Goal: Task Accomplishment & Management: Use online tool/utility

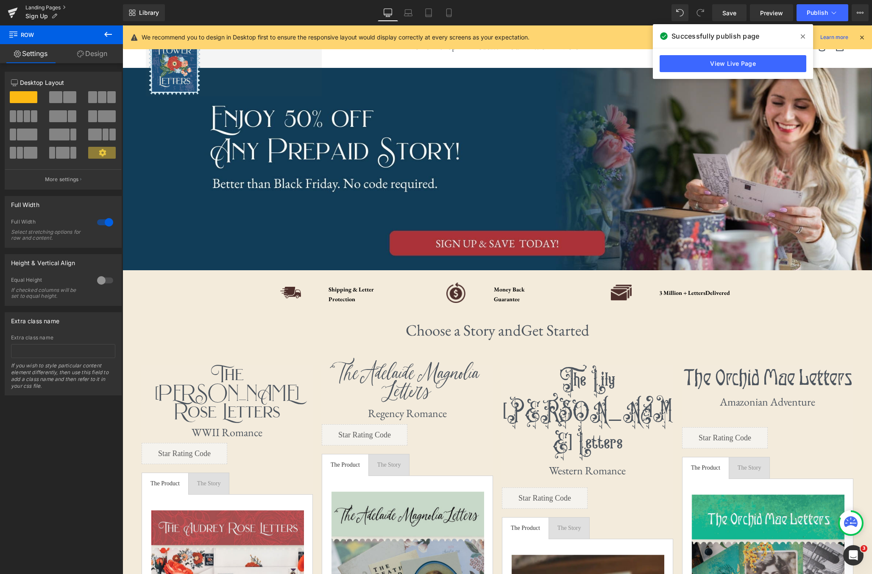
click at [30, 6] on link "Landing Pages" at bounding box center [74, 7] width 98 height 7
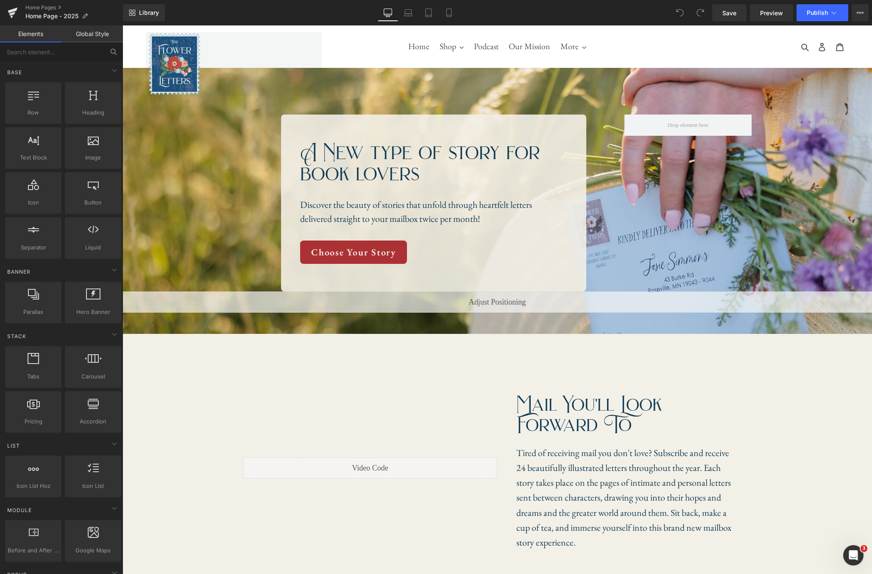
click at [112, 52] on icon at bounding box center [114, 52] width 8 height 8
click at [74, 52] on input "text" at bounding box center [52, 51] width 104 height 19
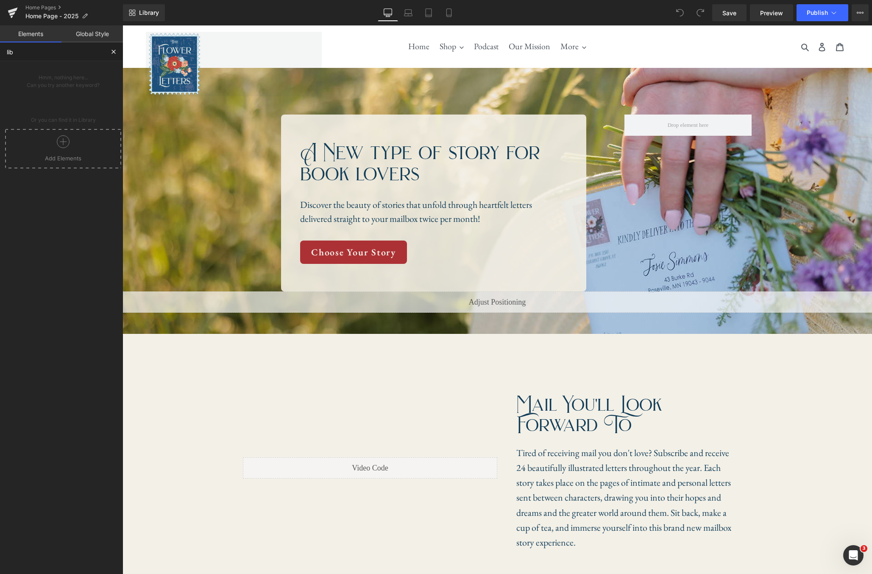
click at [66, 143] on icon at bounding box center [63, 141] width 13 height 13
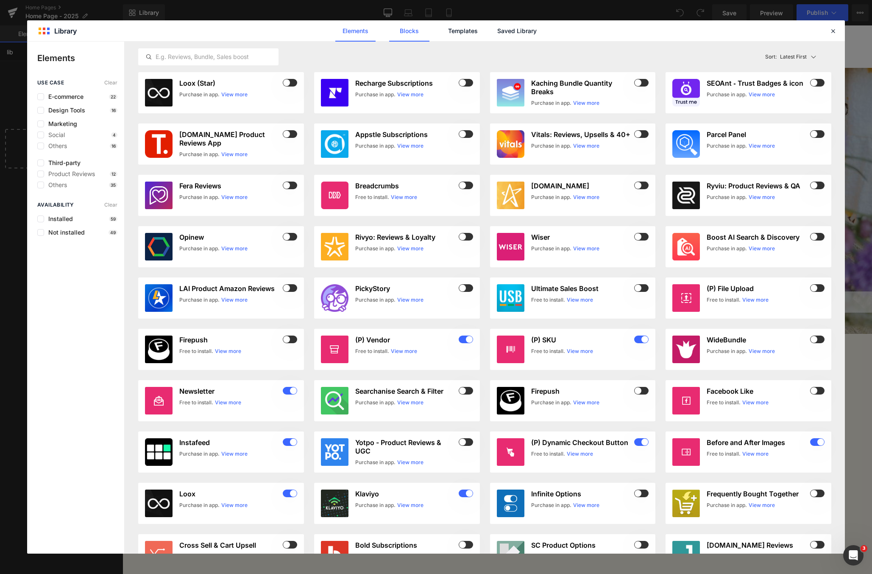
type input "lib"
click at [427, 35] on link "Blocks" at bounding box center [409, 30] width 40 height 21
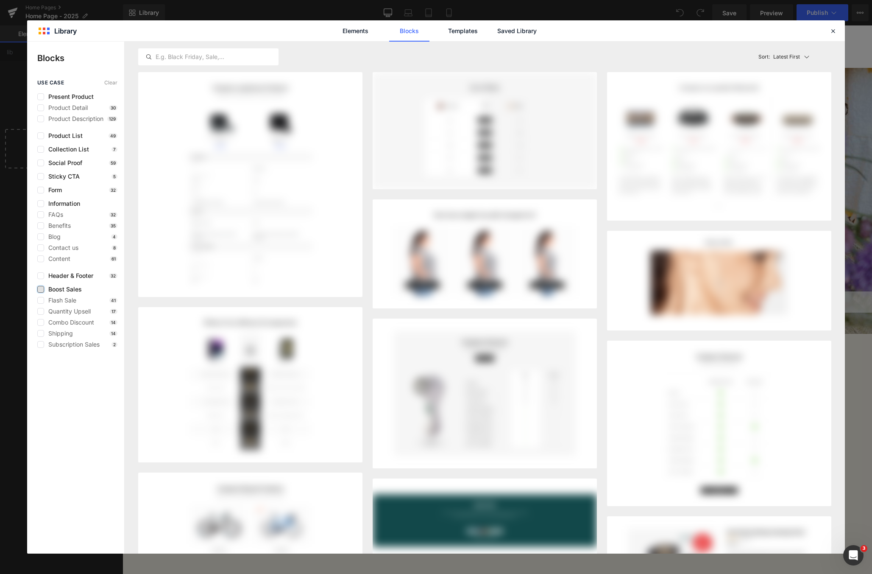
click at [41, 290] on label at bounding box center [40, 289] width 7 height 7
click at [41, 289] on input "checkbox" at bounding box center [41, 289] width 0 height 0
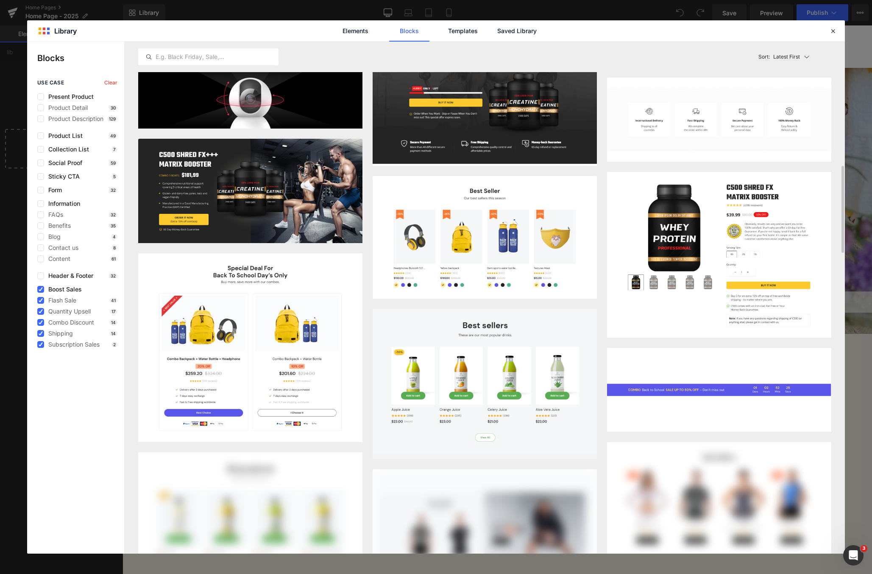
scroll to position [1381, 0]
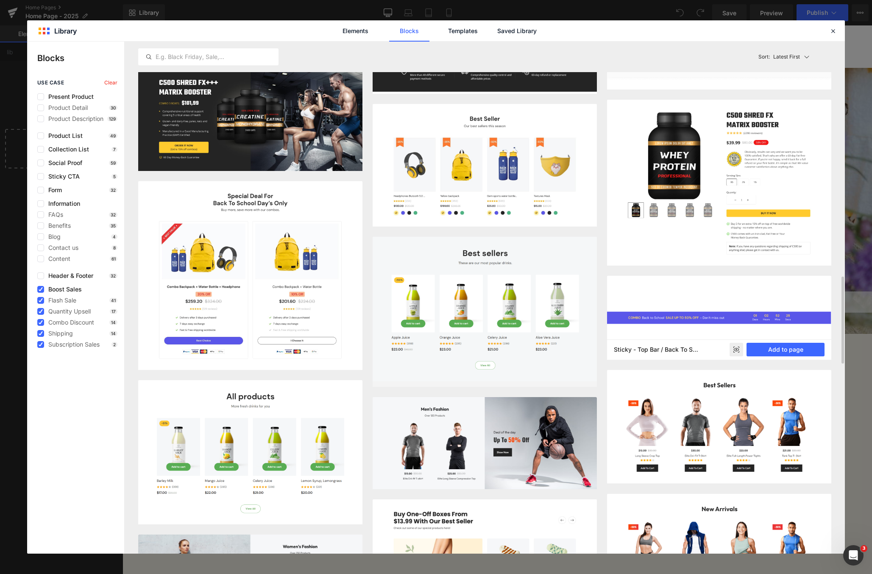
click at [738, 353] on rect at bounding box center [737, 350] width 14 height 14
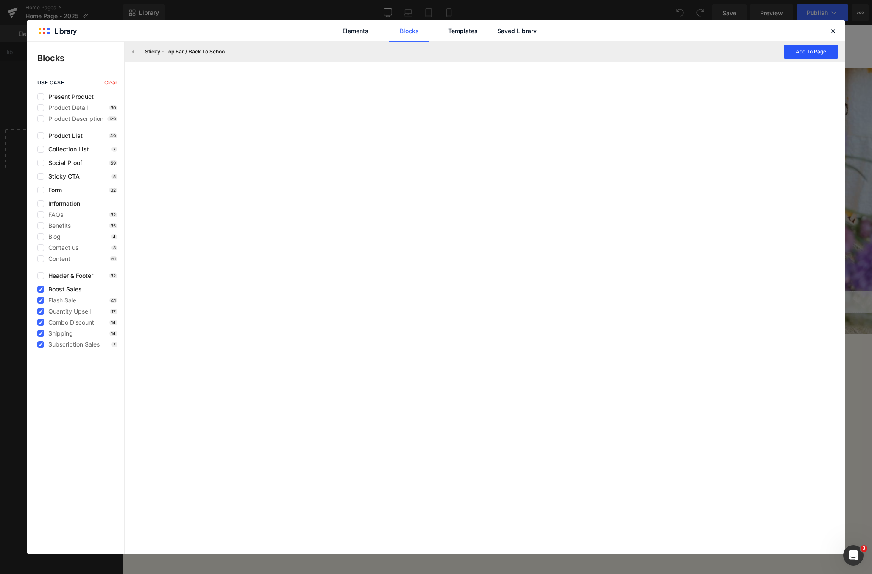
click at [806, 53] on button "Add To Page" at bounding box center [811, 52] width 54 height 14
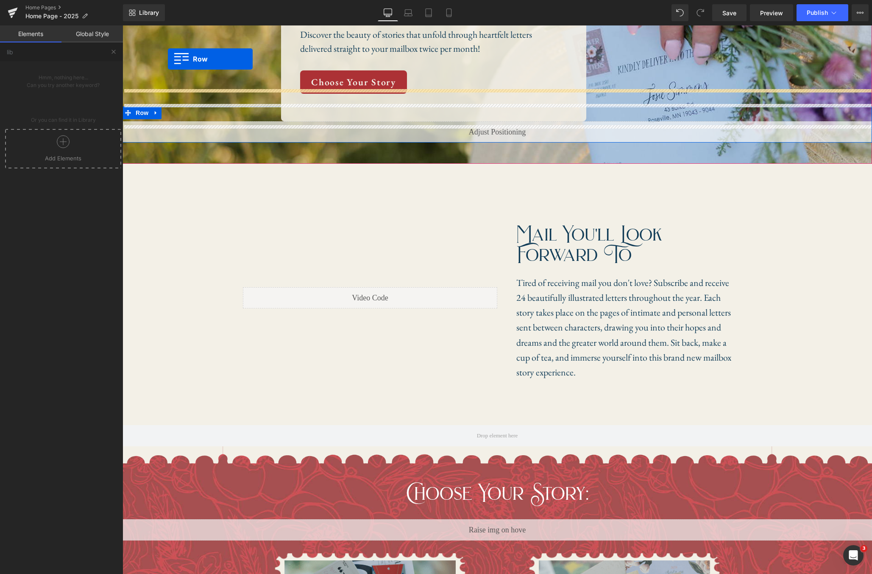
scroll to position [136, 0]
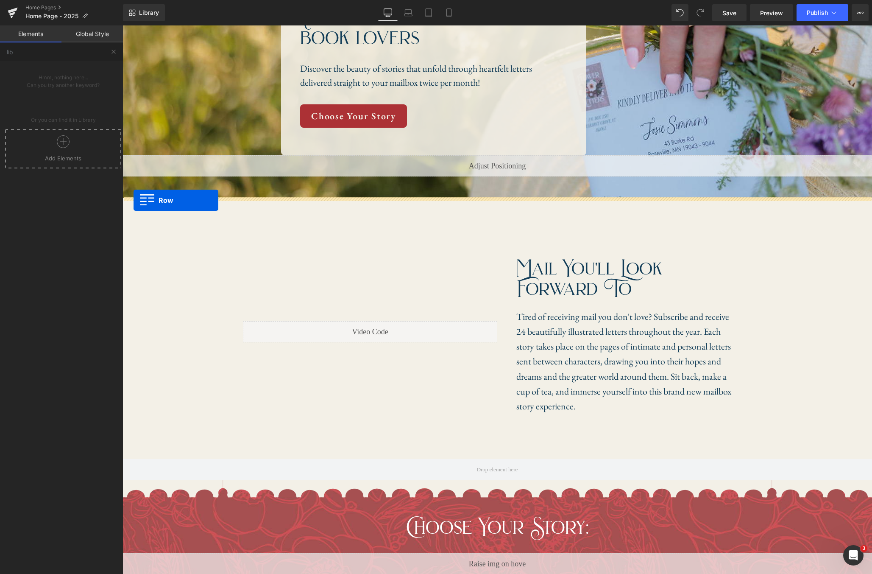
drag, startPoint x: 127, startPoint y: 415, endPoint x: 133, endPoint y: 200, distance: 215.1
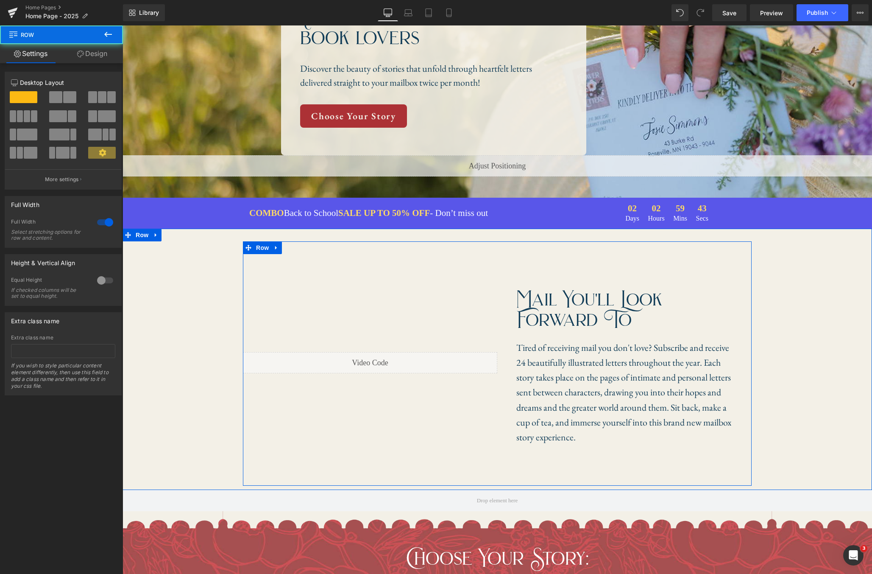
scroll to position [0, 0]
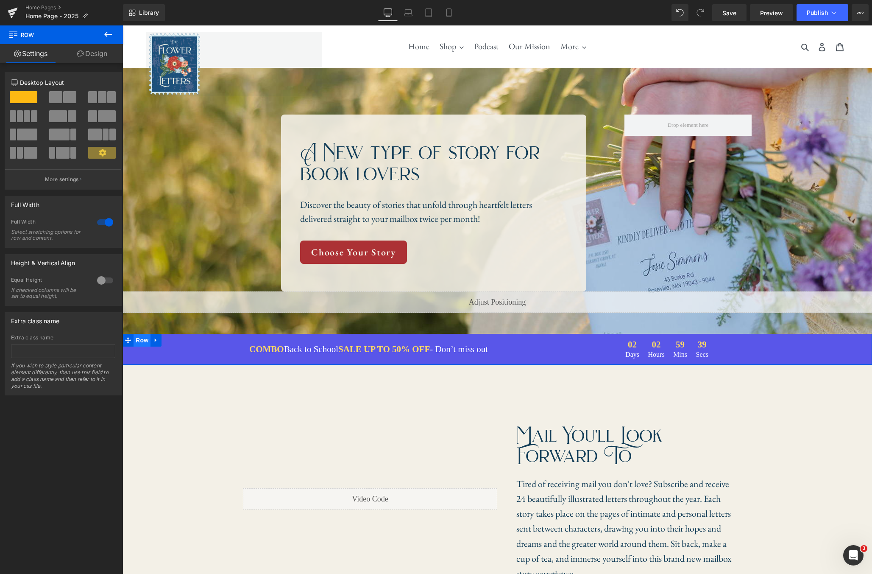
click at [148, 340] on span "Row" at bounding box center [142, 340] width 17 height 13
click at [79, 59] on link "Design" at bounding box center [91, 53] width 61 height 19
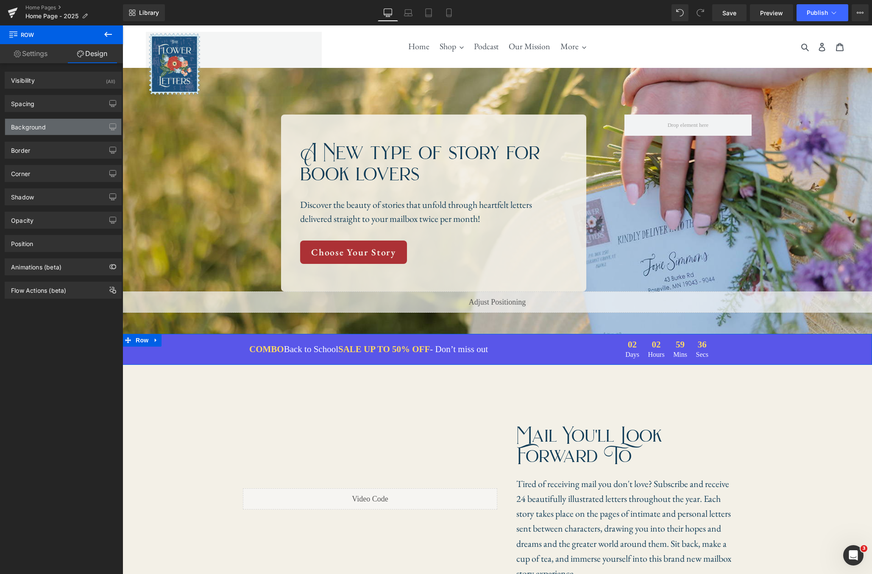
click at [60, 123] on div "Background" at bounding box center [63, 127] width 116 height 16
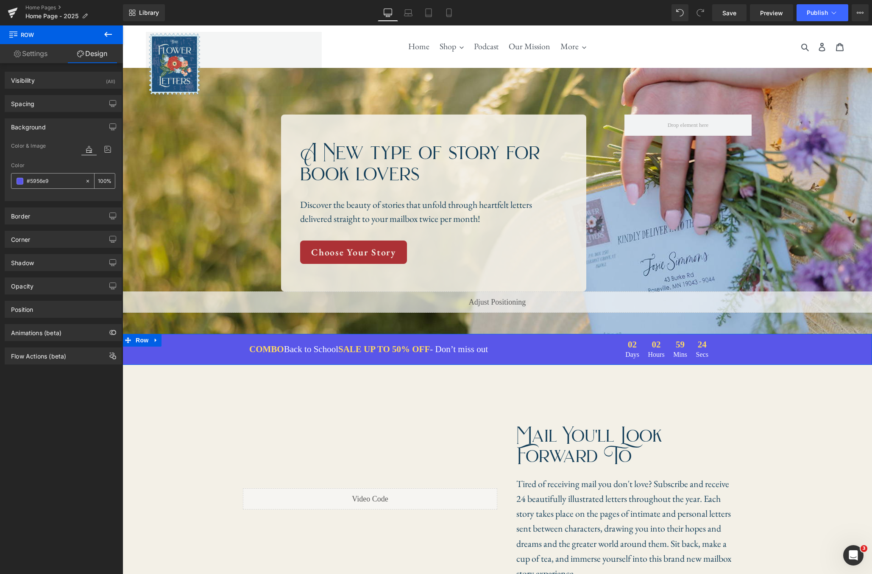
click at [48, 181] on input "#5956e9" at bounding box center [54, 180] width 54 height 9
paste input "ac3135"
type input "#ac3135"
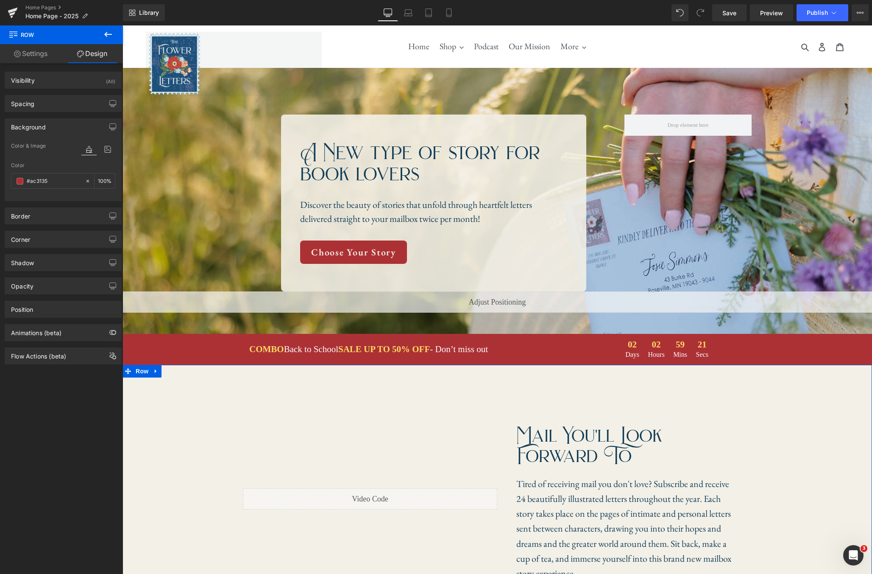
click at [812, 381] on div "Liquid Mail you'll look forward to Heading Tired of receiving mail you don't lo…" at bounding box center [498, 499] width 750 height 244
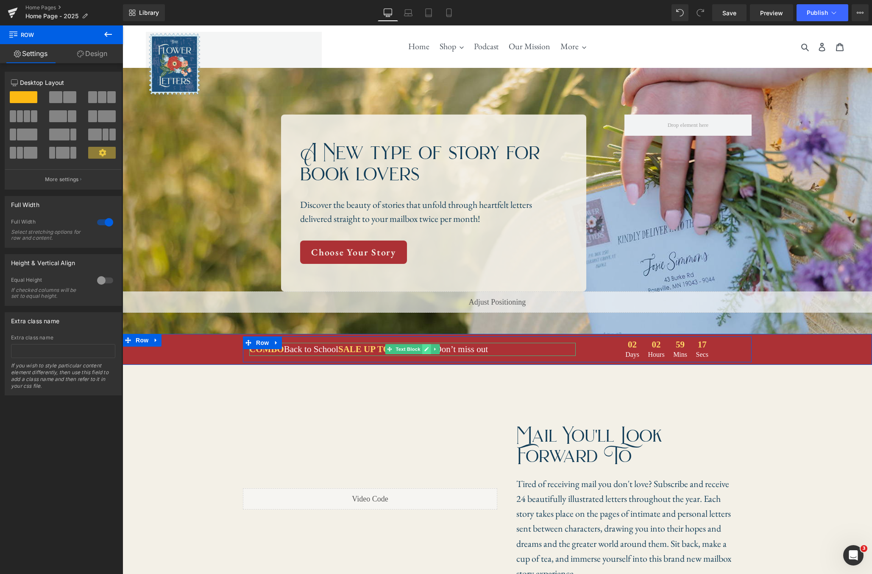
click at [425, 353] on link at bounding box center [426, 349] width 9 height 10
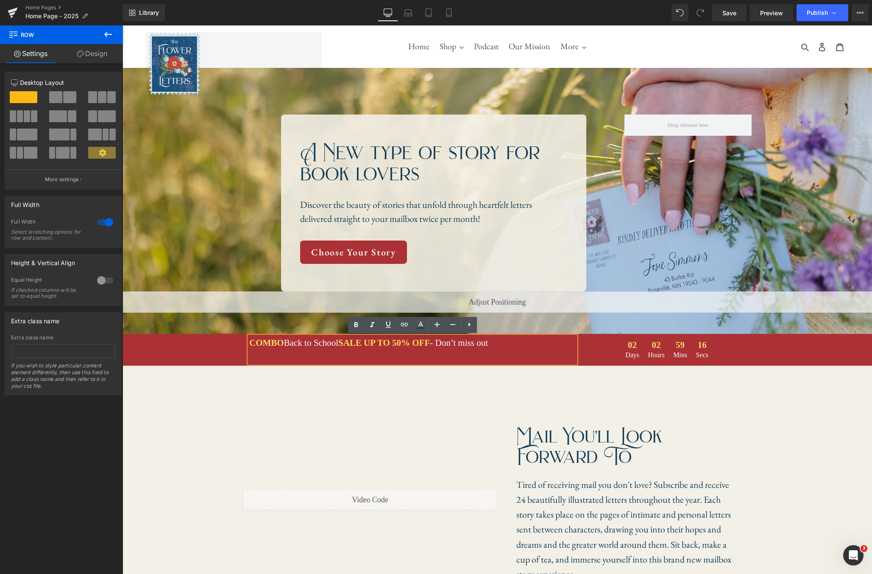
click at [299, 355] on div "COMBO Back to School SALE UP TO 50% OFF - Don’t miss out" at bounding box center [412, 349] width 327 height 27
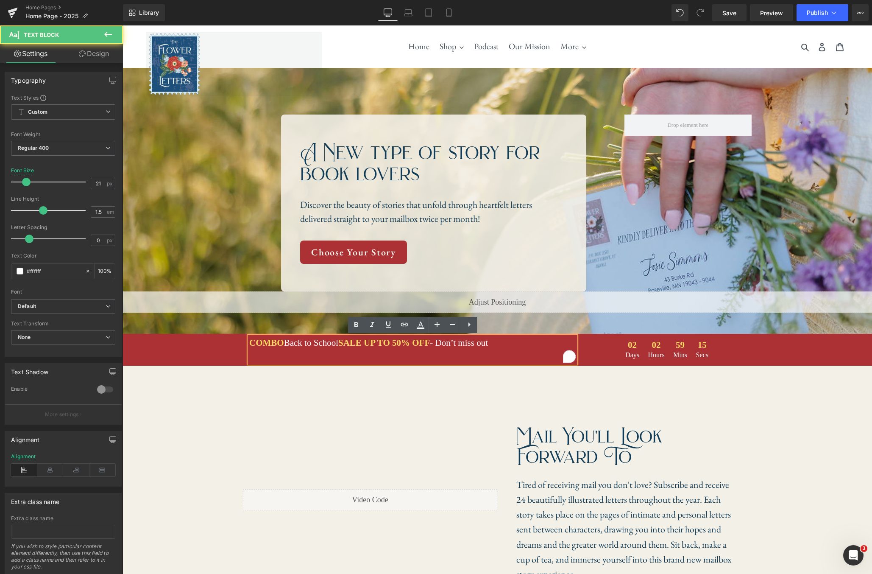
click at [224, 354] on div "COMBO Back to School SALE UP TO 50% OFF - Don’t miss out Text Block 02 Days 02 …" at bounding box center [498, 349] width 750 height 27
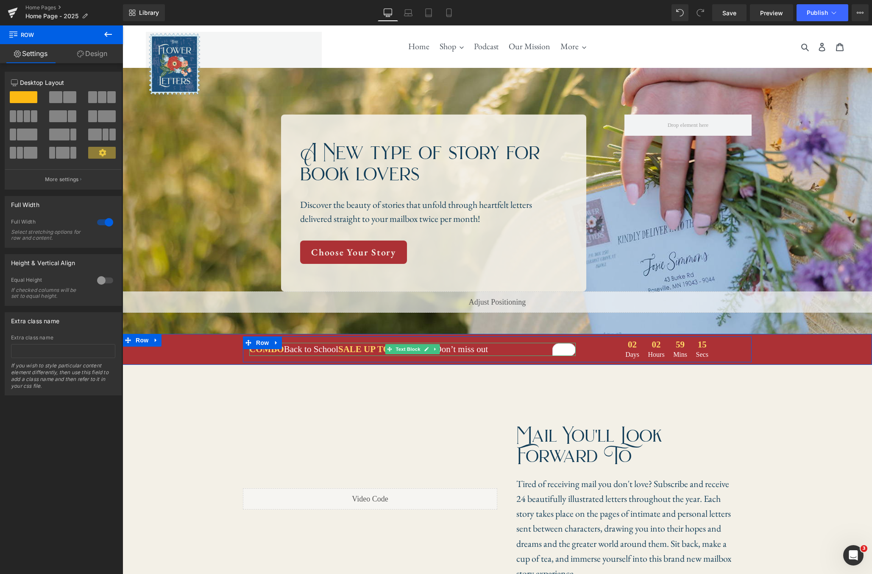
click at [281, 350] on span "COMBO" at bounding box center [266, 349] width 35 height 10
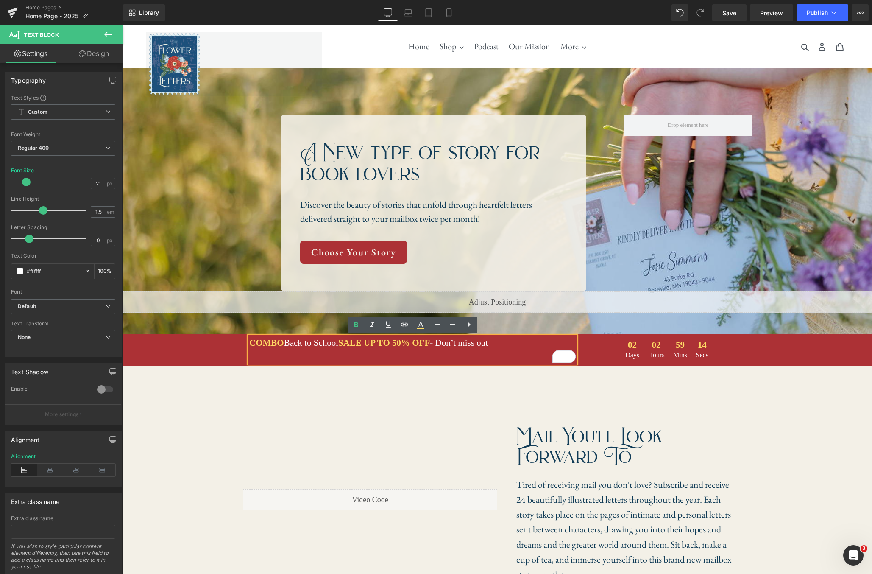
click at [231, 352] on div "COMBO Back to School SALE UP TO 50% OFF - Don’t miss out Text Block 02 Days 02 …" at bounding box center [498, 349] width 750 height 27
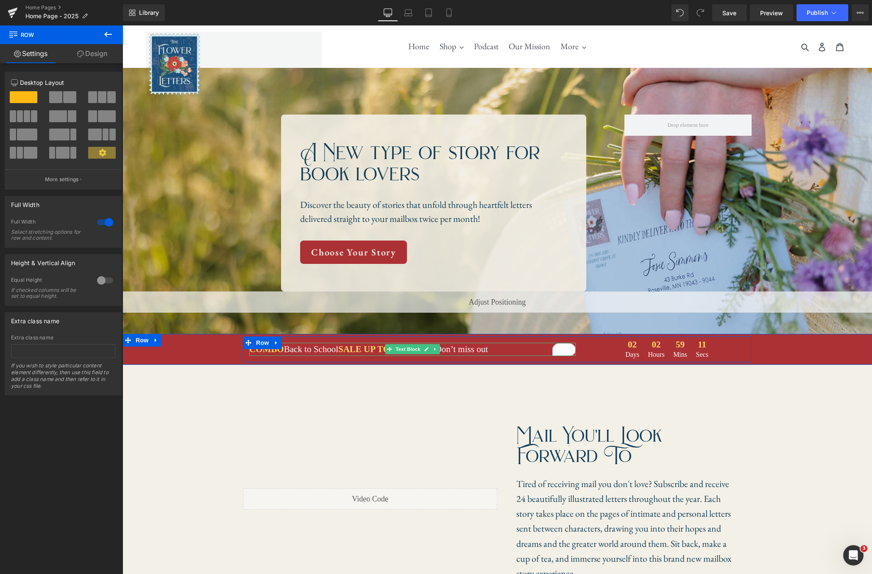
click at [360, 349] on span "SALE UP TO 50% OFF" at bounding box center [384, 349] width 92 height 10
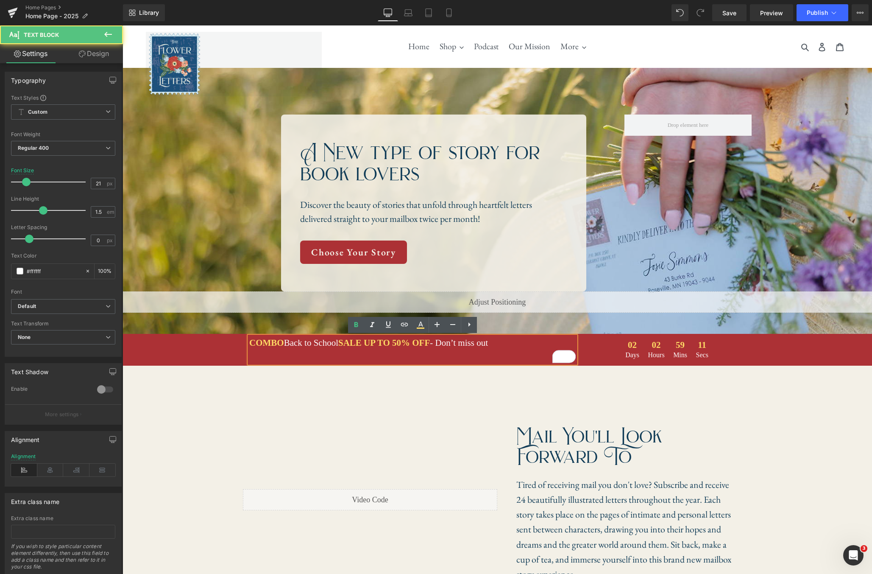
click at [360, 349] on div "COMBO Back to School SALE UP TO 50% OFF - Don’t miss out" at bounding box center [412, 349] width 327 height 27
click at [338, 344] on div "COMBO Back to School SALE UP TO 50% OFF - Don’t miss out" at bounding box center [412, 349] width 327 height 27
drag, startPoint x: 277, startPoint y: 344, endPoint x: 249, endPoint y: 344, distance: 27.1
click at [249, 344] on div "COMBO Back to School SALE UP TO 50% OFF - Don’t miss out Text Block 02 Days 02 …" at bounding box center [497, 349] width 509 height 27
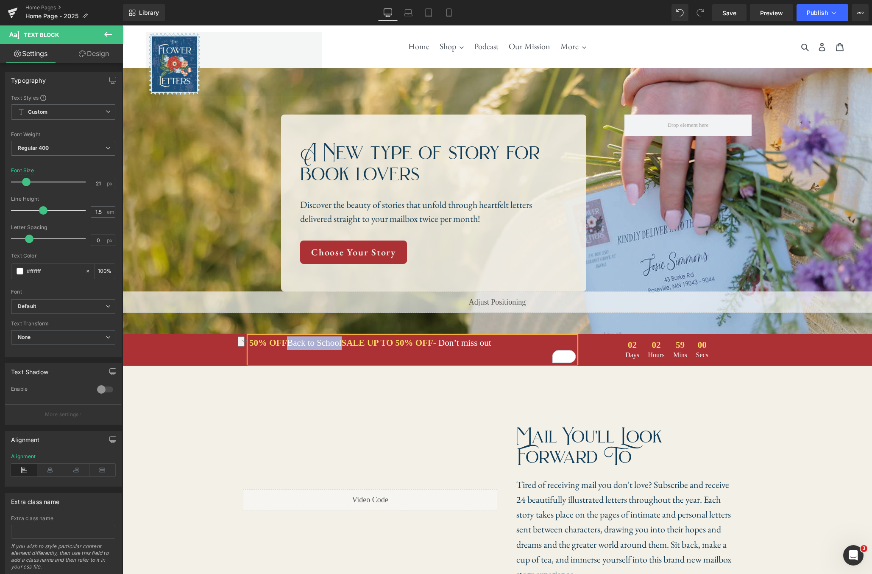
drag, startPoint x: 344, startPoint y: 343, endPoint x: 292, endPoint y: 344, distance: 51.8
click at [292, 344] on div "50% OFF Back to School SALE UP TO 50% OFF - Don’t miss out" at bounding box center [412, 349] width 327 height 27
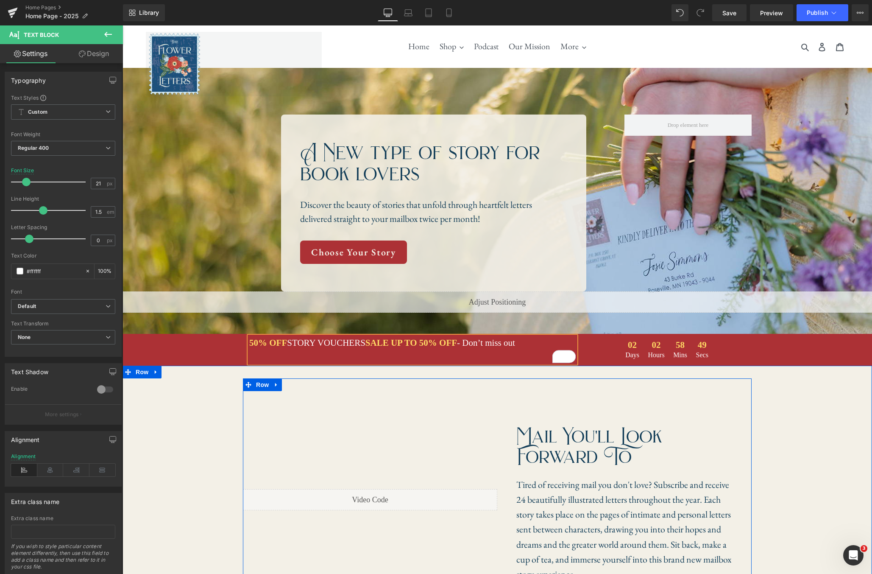
click at [717, 397] on div "Liquid Mail you'll look forward to Heading Tired of receiving mail you don't lo…" at bounding box center [497, 500] width 509 height 244
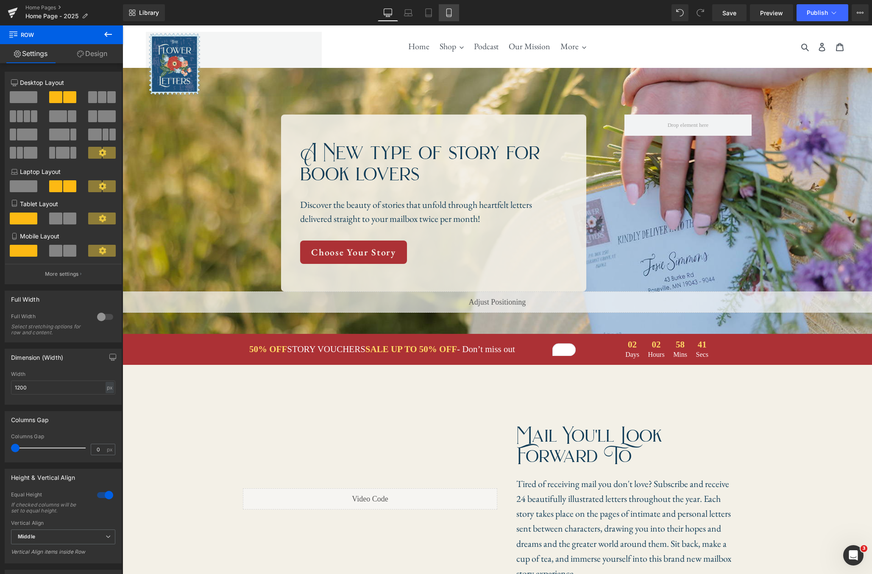
click at [447, 12] on icon at bounding box center [449, 12] width 8 height 8
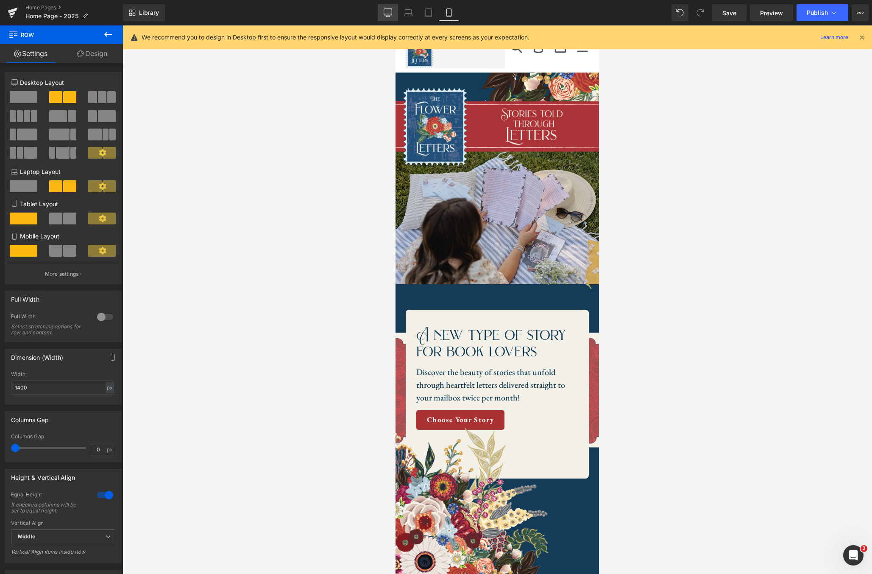
click at [387, 11] on icon at bounding box center [388, 12] width 8 height 8
type input "1200"
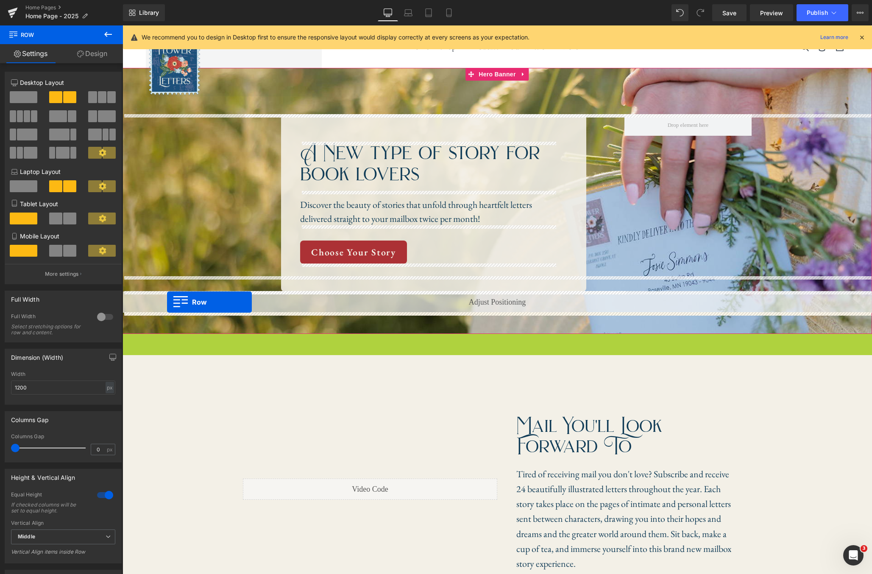
drag, startPoint x: 129, startPoint y: 340, endPoint x: 167, endPoint y: 302, distance: 53.7
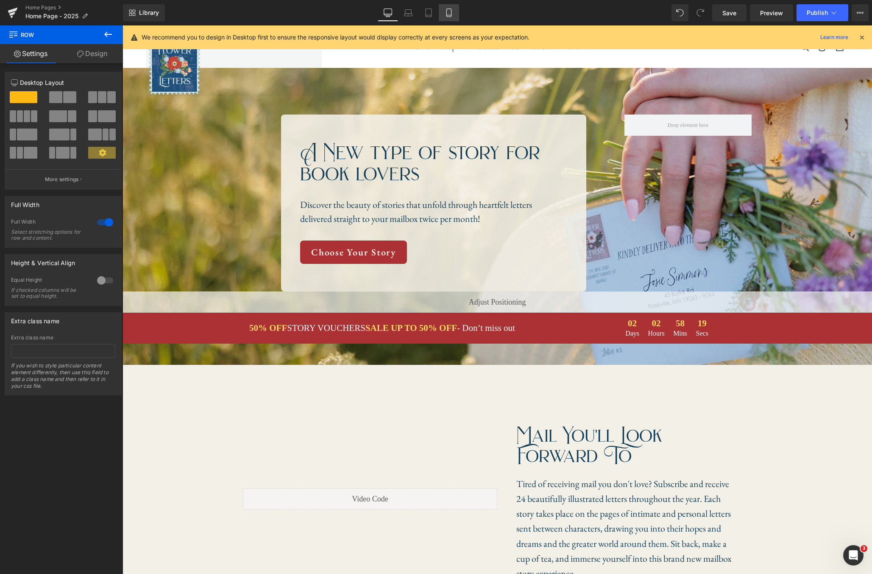
click at [444, 14] on link "Mobile" at bounding box center [449, 12] width 20 height 17
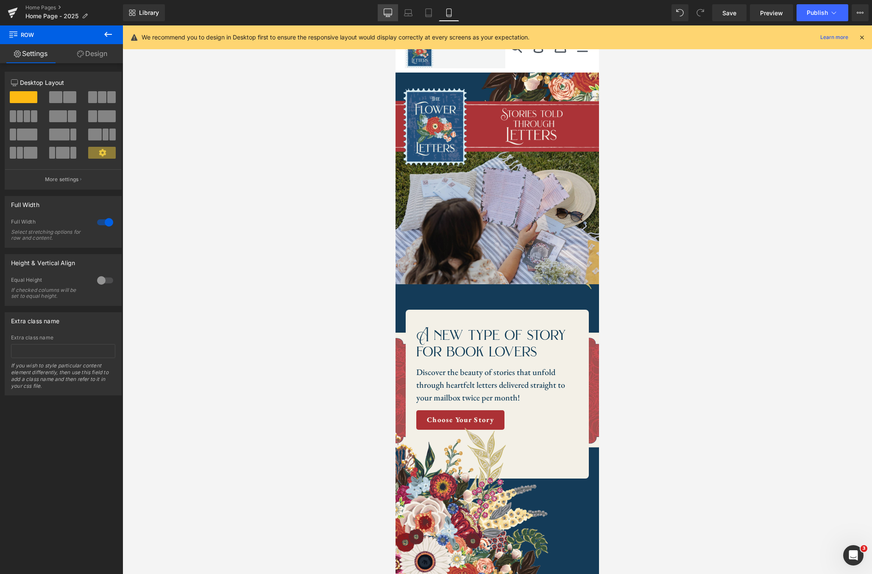
click at [390, 14] on icon at bounding box center [388, 12] width 8 height 8
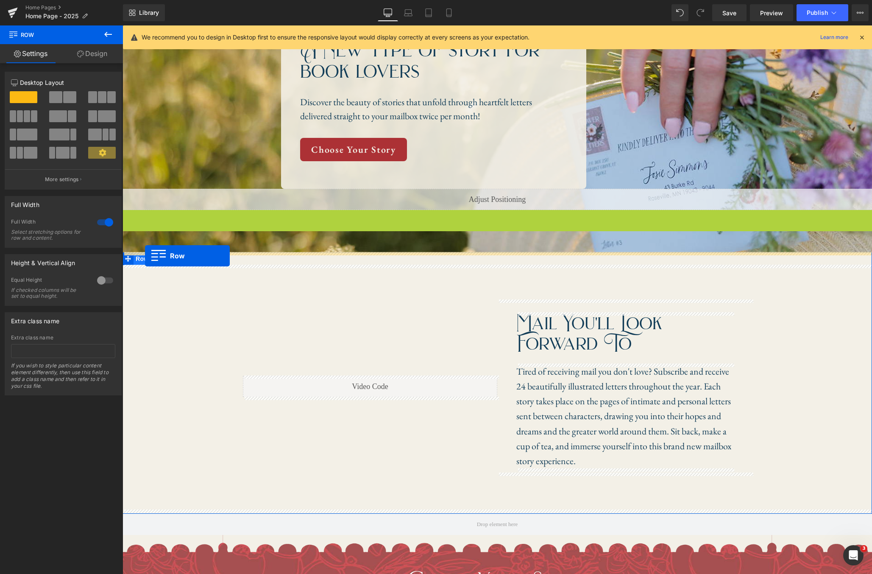
drag, startPoint x: 127, startPoint y: 216, endPoint x: 145, endPoint y: 256, distance: 43.7
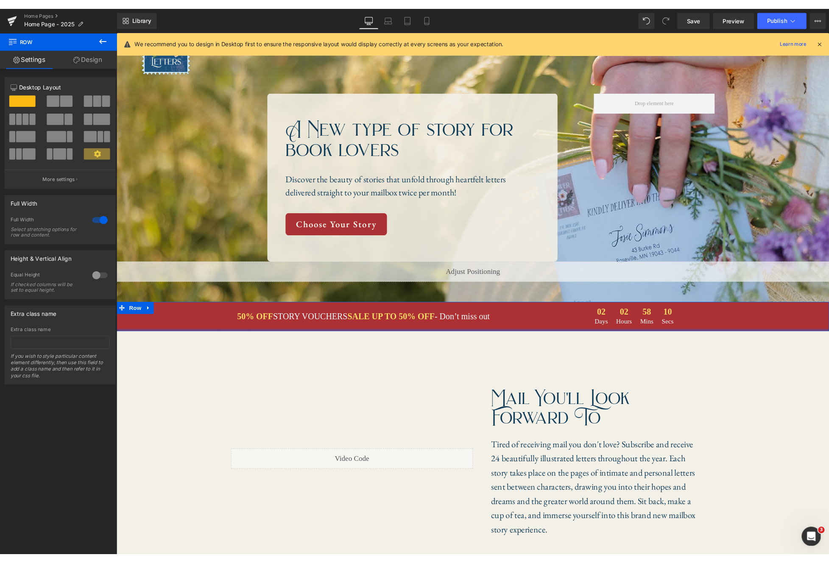
scroll to position [0, 0]
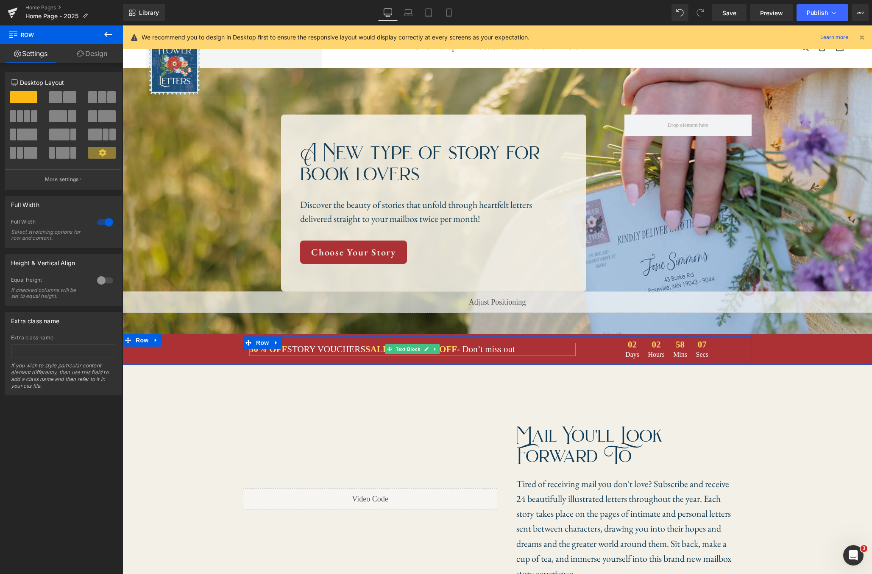
drag, startPoint x: 523, startPoint y: 347, endPoint x: 528, endPoint y: 347, distance: 5.2
click at [523, 347] on div "50% OFF STORY VOUCHERS SALE UP TO 50% OFF - Don’t miss out" at bounding box center [412, 350] width 327 height 14
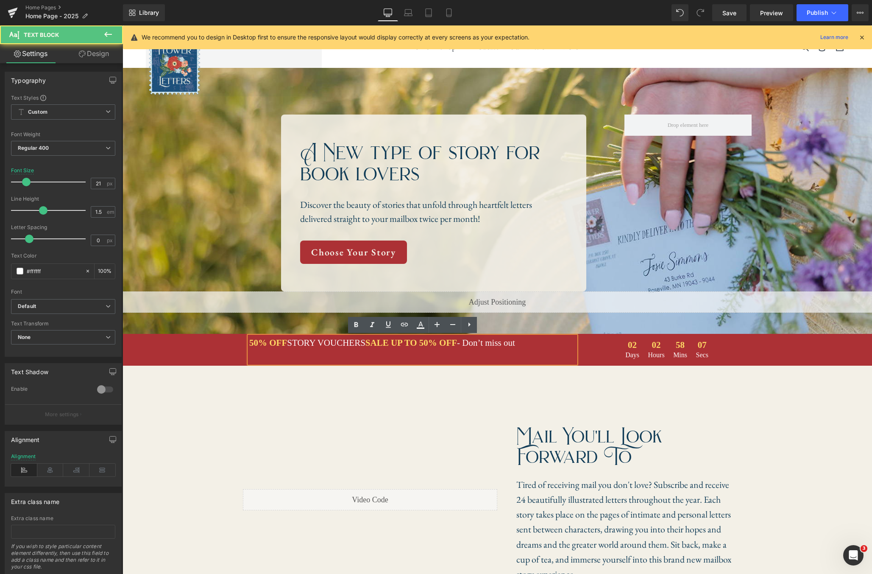
click at [534, 346] on div "50% OFF STORY VOUCHERS SALE UP TO 50% OFF - Don’t miss out" at bounding box center [412, 349] width 327 height 27
drag, startPoint x: 468, startPoint y: 344, endPoint x: 376, endPoint y: 346, distance: 92.1
click at [376, 346] on div "50% OFF STORY VOUCHERS SALE UP TO 50% OFF - Don’t miss out" at bounding box center [412, 349] width 327 height 27
click at [458, 344] on div "50% OFF STORY VOUCHERS - Don’t miss out" at bounding box center [412, 349] width 327 height 27
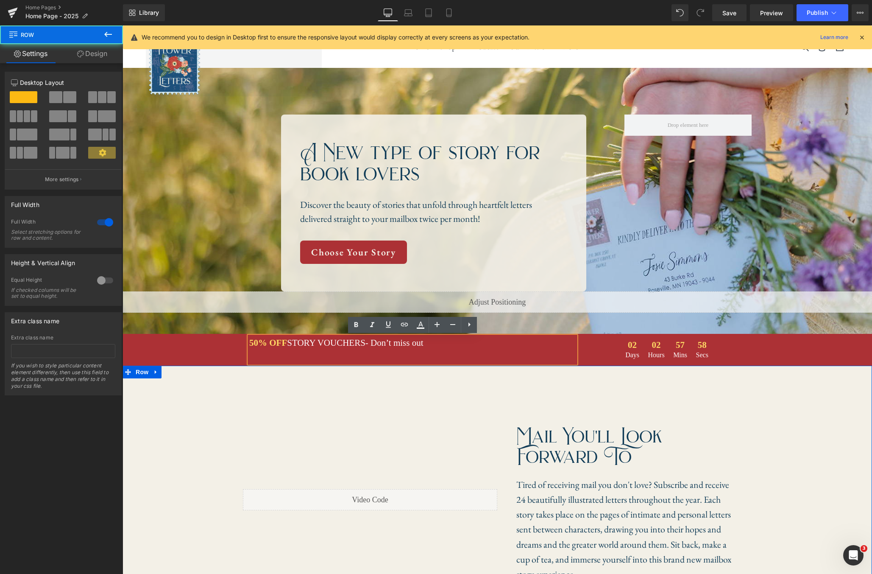
click at [774, 411] on div "Liquid Mail you'll look forward to Heading Tired of receiving mail you don't lo…" at bounding box center [498, 500] width 750 height 244
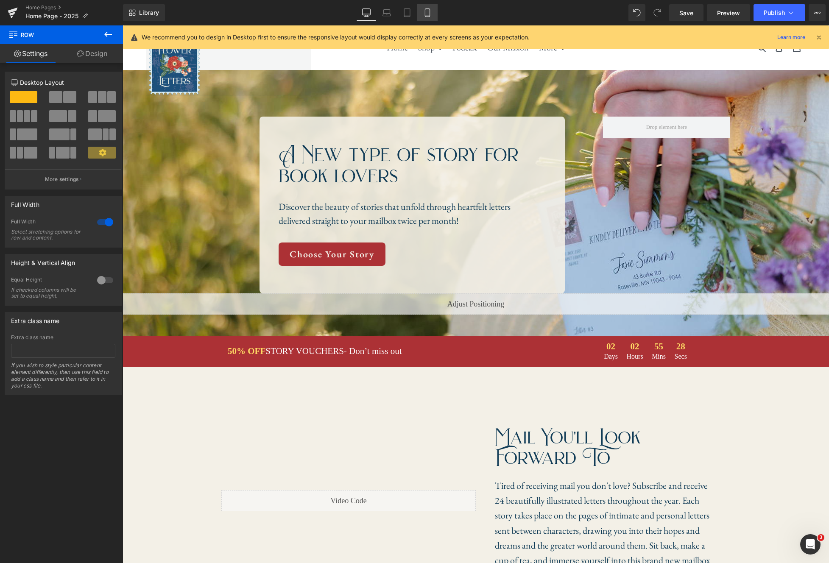
click at [422, 15] on link "Mobile" at bounding box center [427, 12] width 20 height 17
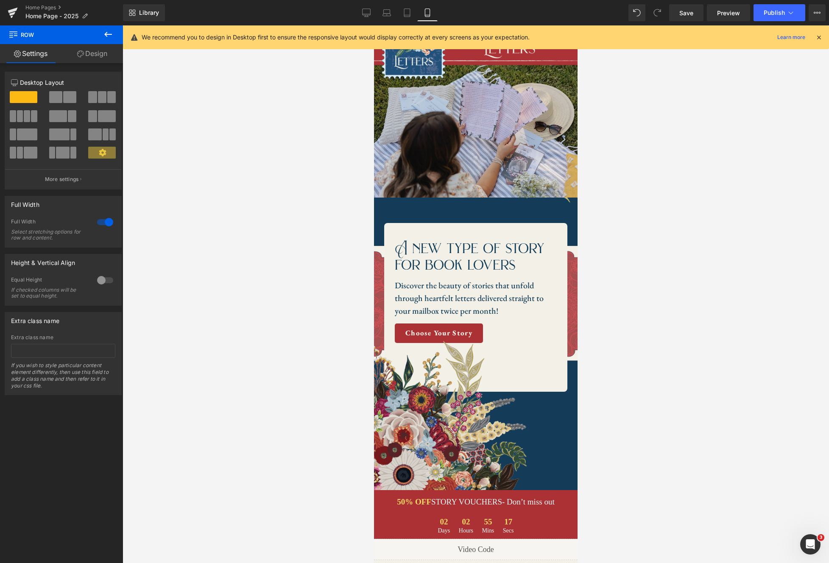
scroll to position [92, 0]
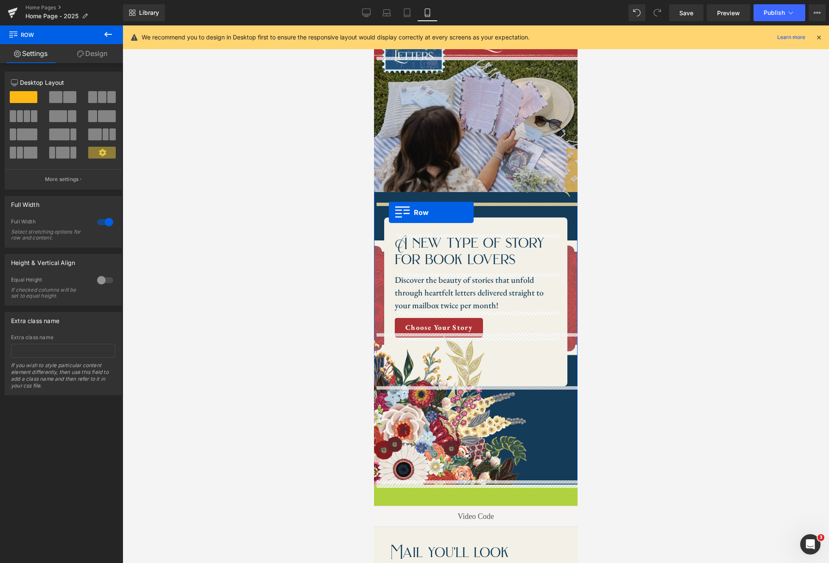
drag, startPoint x: 382, startPoint y: 490, endPoint x: 389, endPoint y: 212, distance: 277.5
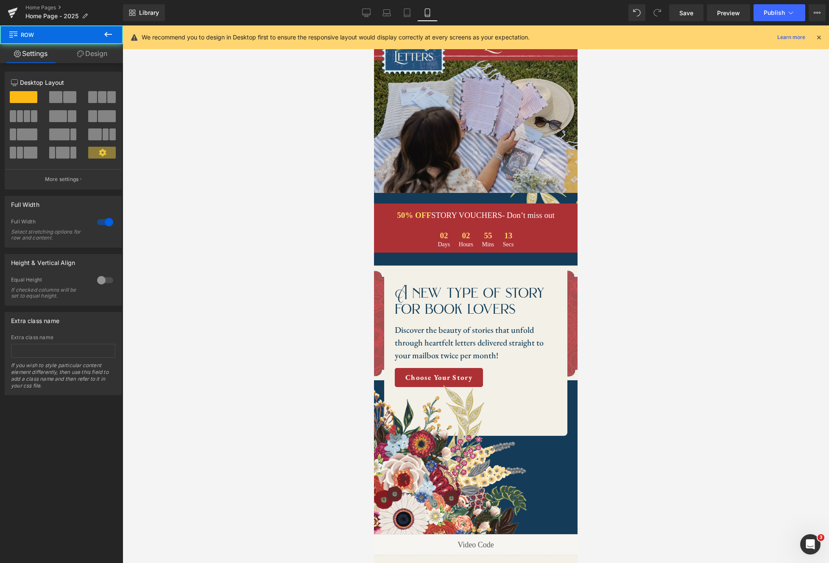
scroll to position [0, 0]
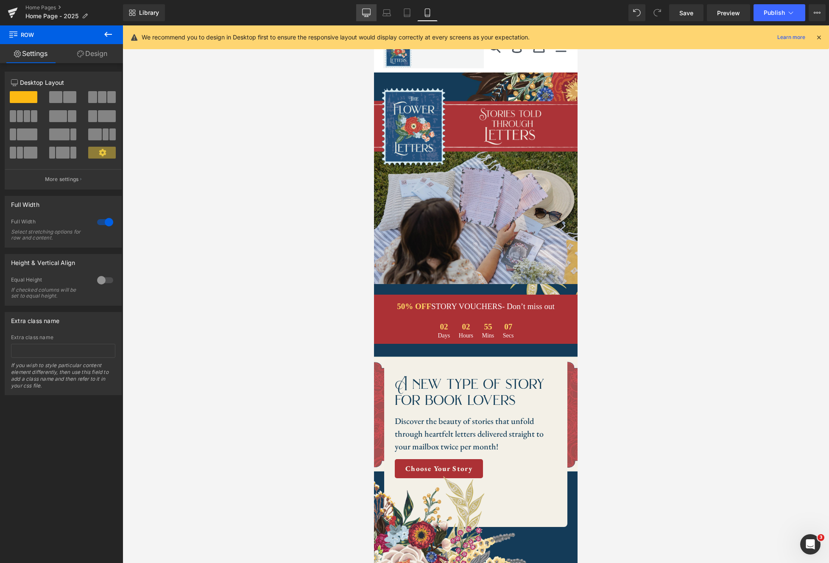
drag, startPoint x: 354, startPoint y: 13, endPoint x: 359, endPoint y: 13, distance: 5.1
click at [354, 13] on div "Library Mobile Desktop Laptop Tablet Mobile Save Preview Publish Scheduled View…" at bounding box center [476, 12] width 706 height 17
click at [363, 12] on icon at bounding box center [366, 12] width 8 height 6
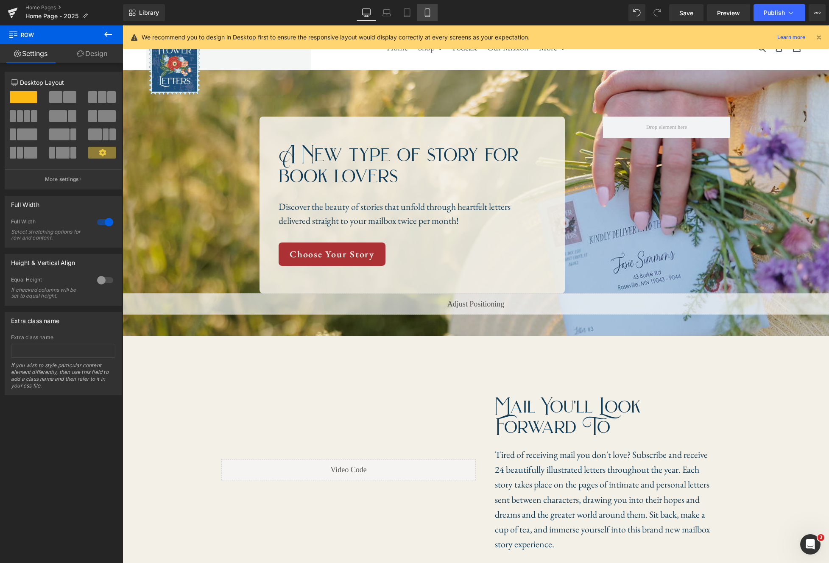
click at [427, 13] on icon at bounding box center [427, 12] width 8 height 8
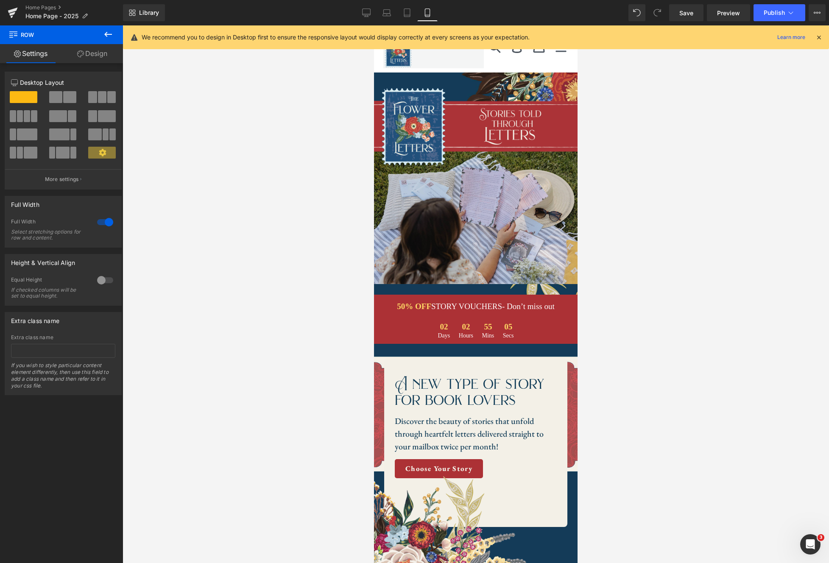
scroll to position [89, 0]
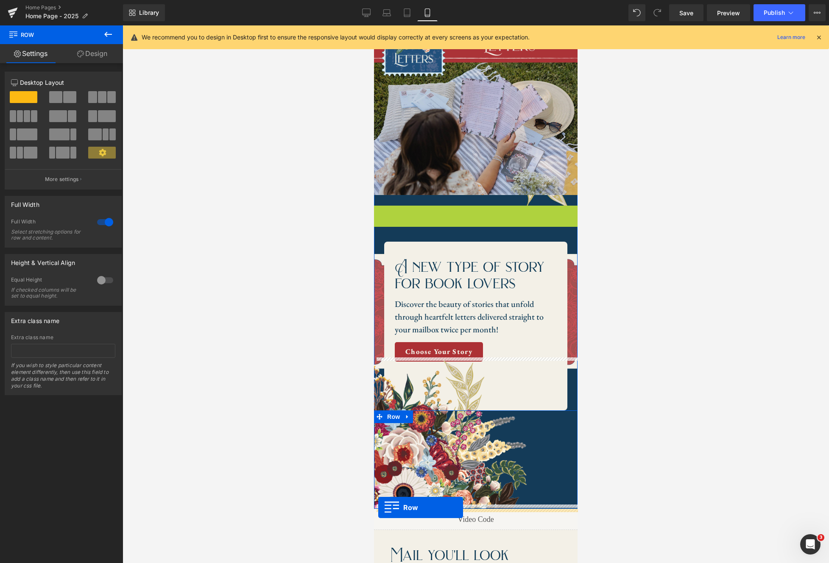
drag, startPoint x: 382, startPoint y: 211, endPoint x: 378, endPoint y: 508, distance: 296.5
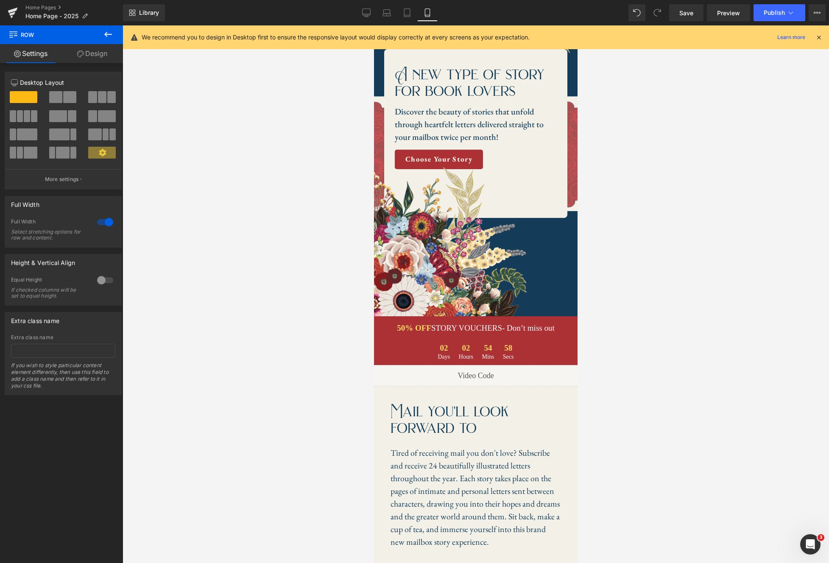
scroll to position [261, 0]
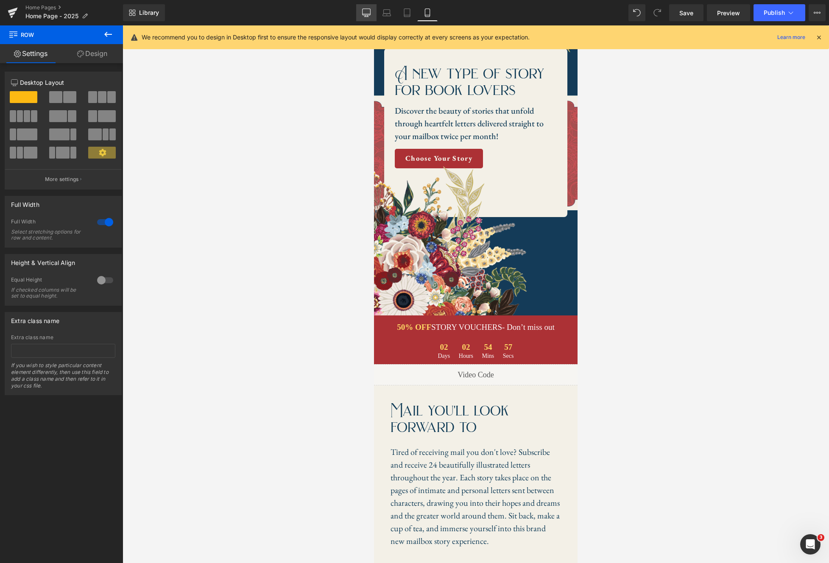
click at [368, 13] on icon at bounding box center [366, 12] width 8 height 8
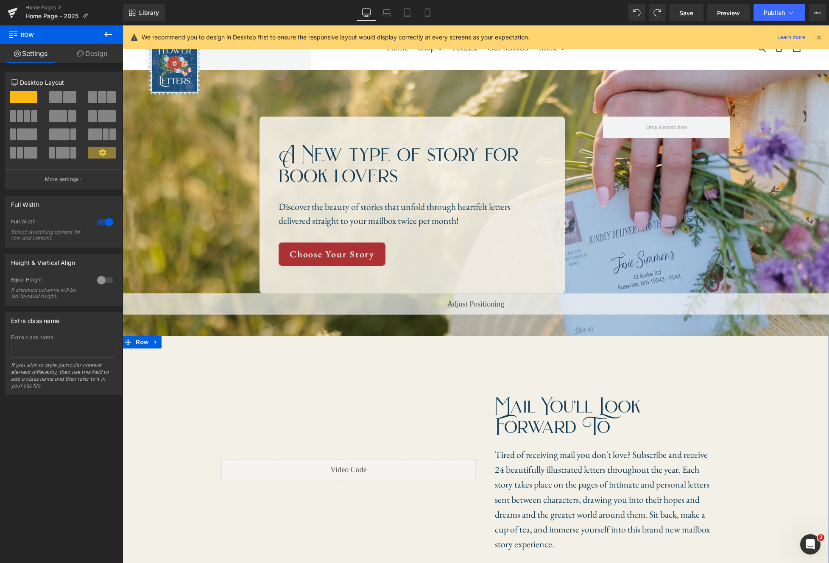
click at [797, 362] on div "Liquid Mail you'll look forward to Heading Tired of receiving mail you don't lo…" at bounding box center [476, 471] width 707 height 244
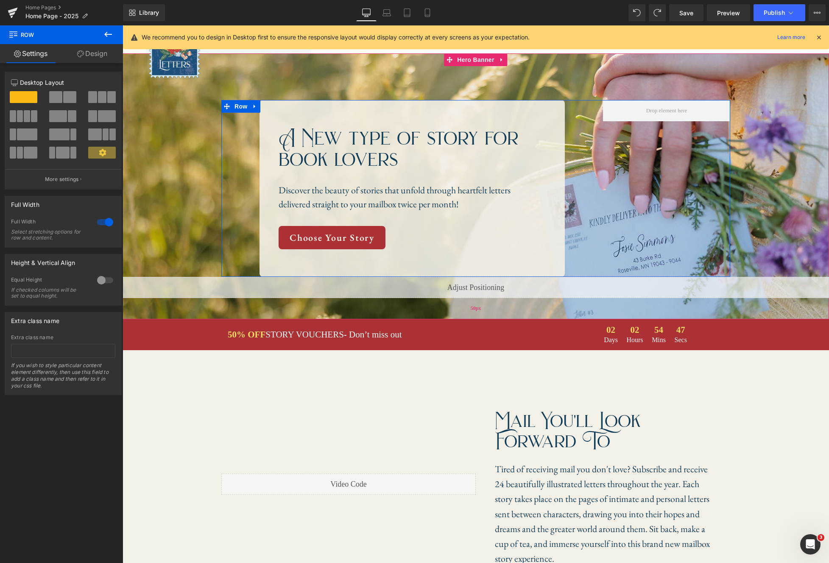
scroll to position [20, 0]
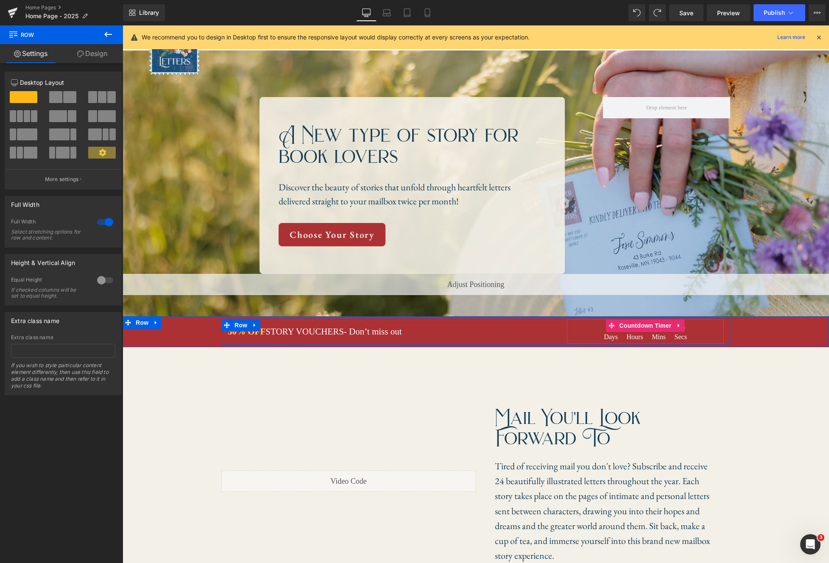
click at [682, 324] on icon at bounding box center [679, 326] width 6 height 6
drag, startPoint x: 685, startPoint y: 325, endPoint x: 766, endPoint y: 322, distance: 80.6
click at [766, 322] on div "50% OFF STORY VOUCHERS - Don’t miss out Text Block 02 Days 02 Hours 54 Mins 42 …" at bounding box center [476, 332] width 707 height 26
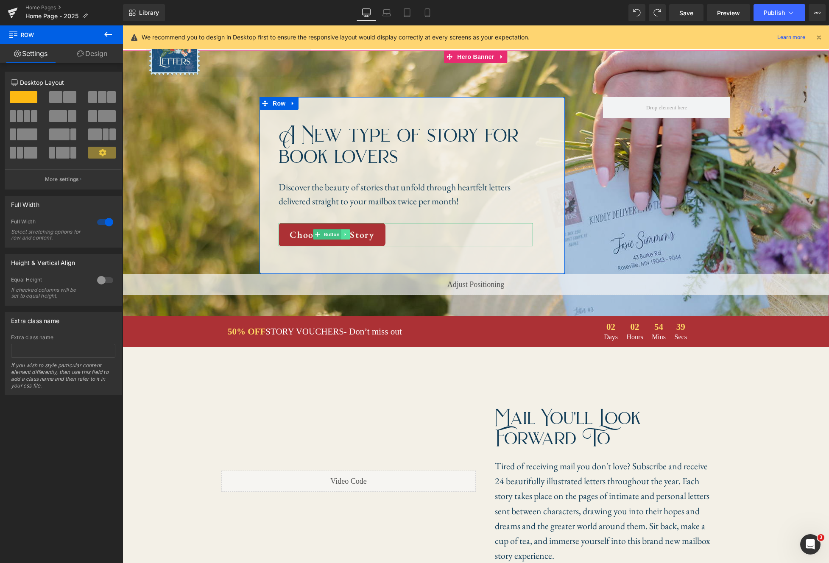
click at [346, 235] on icon at bounding box center [345, 234] width 5 height 5
click at [344, 235] on link at bounding box center [341, 234] width 9 height 10
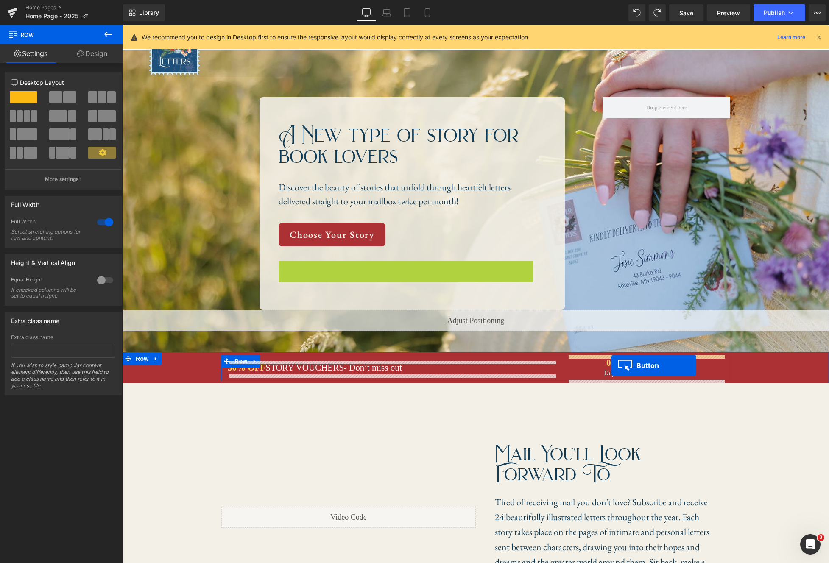
drag, startPoint x: 316, startPoint y: 270, endPoint x: 612, endPoint y: 366, distance: 311.5
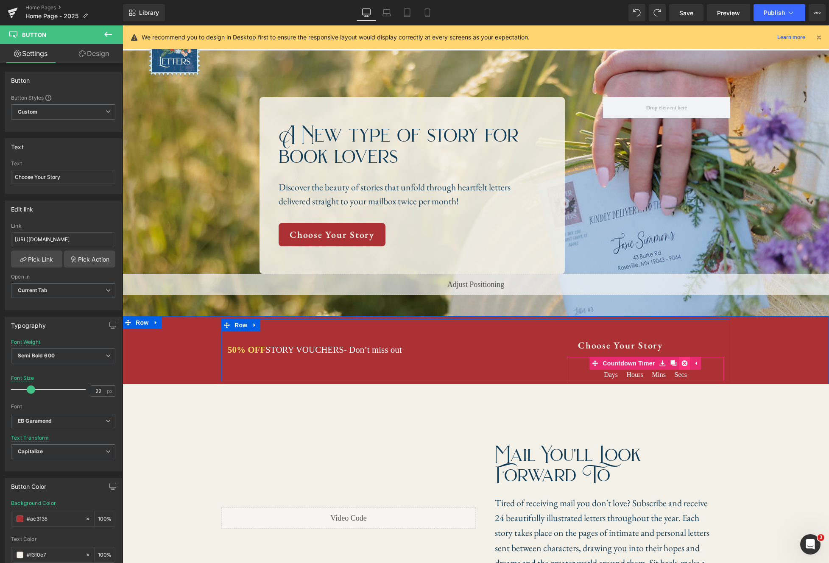
click at [687, 363] on icon at bounding box center [685, 364] width 6 height 6
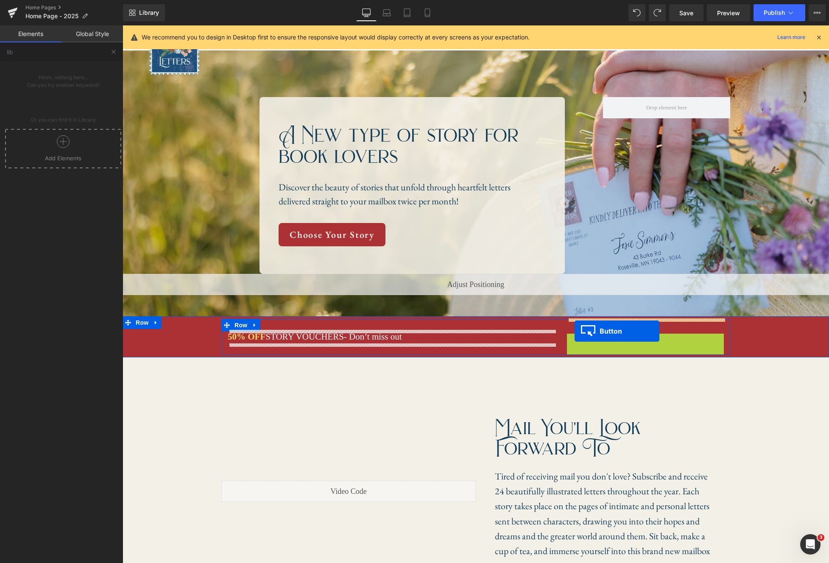
drag, startPoint x: 606, startPoint y: 344, endPoint x: 575, endPoint y: 331, distance: 34.0
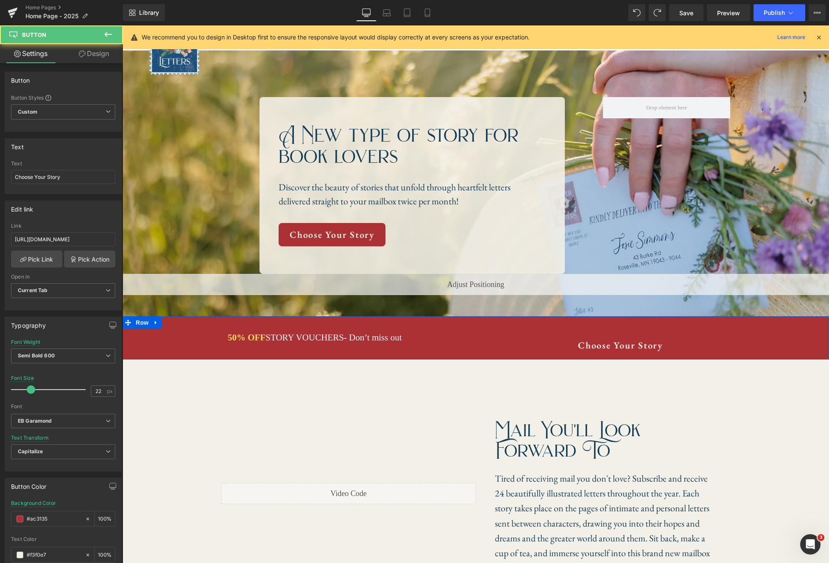
click at [819, 344] on div "50% OFF STORY VOUCHERS - Don’t miss out Text Block Choose Your Story Button Row" at bounding box center [476, 338] width 707 height 38
click at [634, 346] on icon at bounding box center [634, 345] width 5 height 5
click at [641, 347] on link at bounding box center [638, 345] width 9 height 10
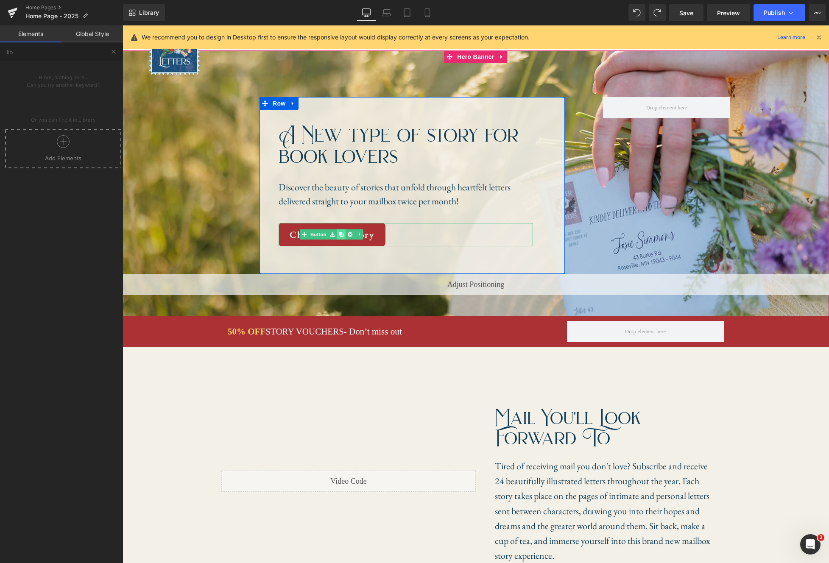
click at [341, 235] on icon at bounding box center [341, 234] width 5 height 5
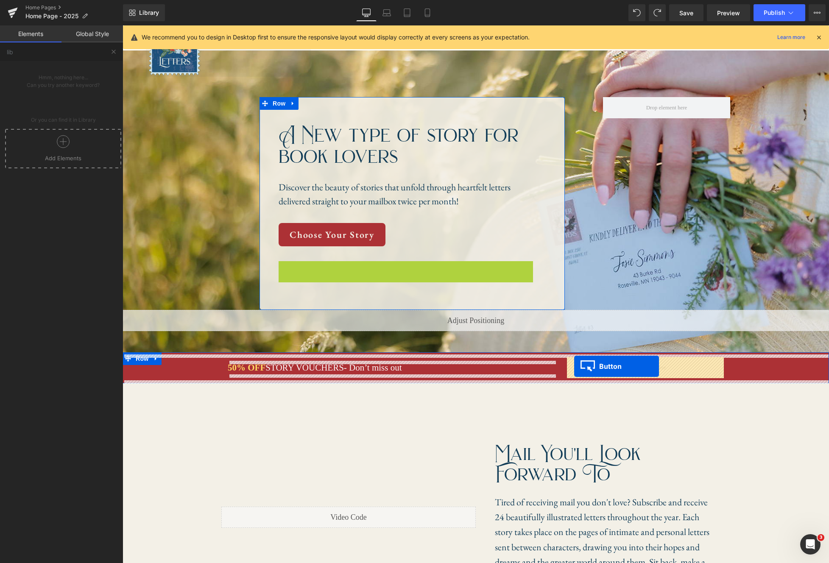
drag, startPoint x: 316, startPoint y: 273, endPoint x: 574, endPoint y: 366, distance: 274.5
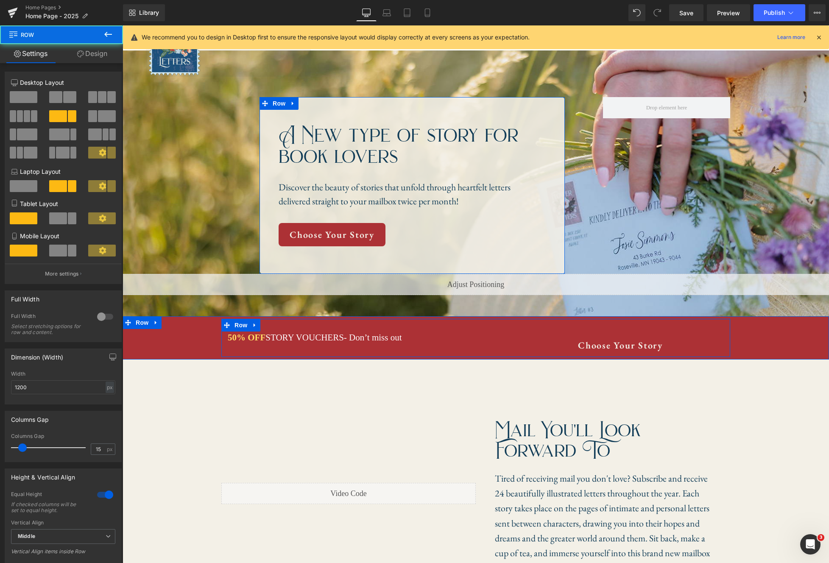
click at [608, 333] on div "Choose Your Story Button" at bounding box center [646, 338] width 170 height 38
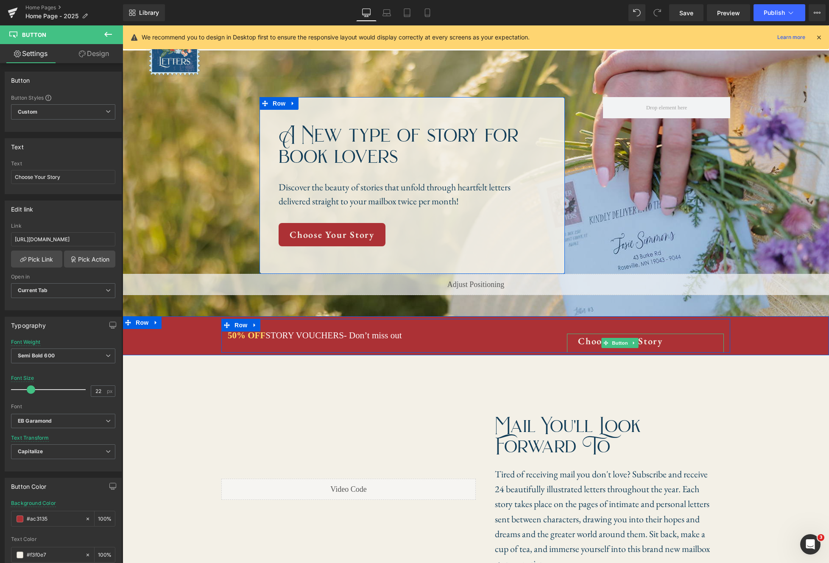
drag, startPoint x: 607, startPoint y: 335, endPoint x: 732, endPoint y: 334, distance: 126.0
click at [613, 332] on div "Choose Your Story Button" at bounding box center [646, 336] width 170 height 34
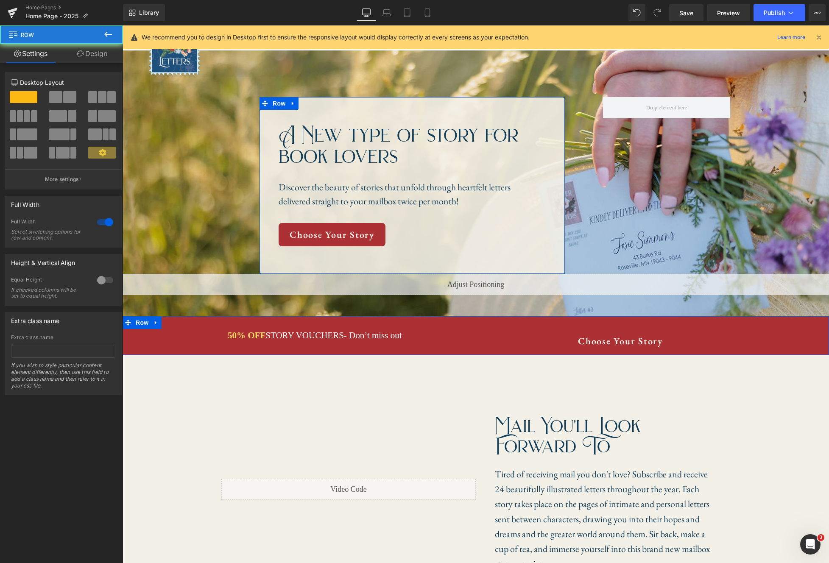
drag, startPoint x: 758, startPoint y: 334, endPoint x: 724, endPoint y: 334, distance: 33.1
click at [758, 334] on div "50% OFF STORY VOUCHERS - Don’t miss out Text Block Choose Your Story Button Row" at bounding box center [476, 336] width 707 height 34
click at [633, 346] on link at bounding box center [633, 343] width 9 height 10
click at [637, 346] on link at bounding box center [638, 343] width 9 height 10
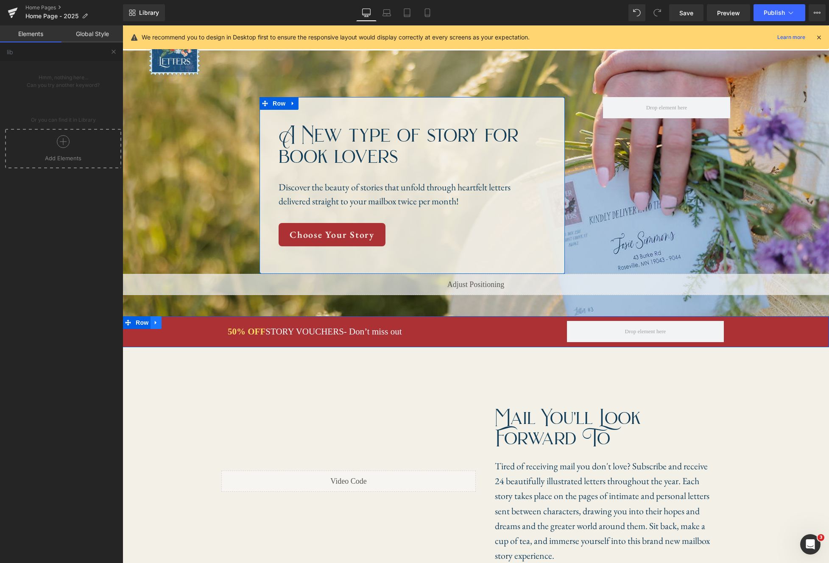
click at [158, 324] on icon at bounding box center [156, 322] width 6 height 6
click at [178, 325] on icon at bounding box center [178, 323] width 6 height 6
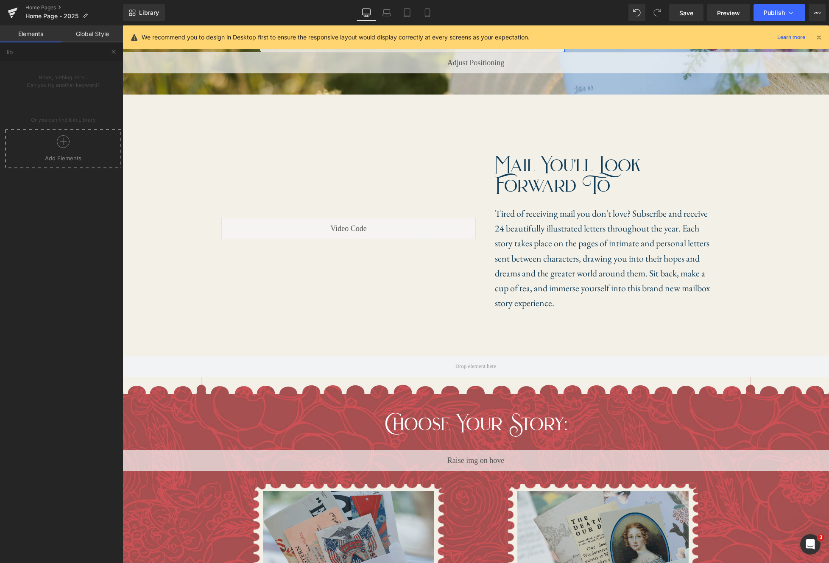
scroll to position [0, 0]
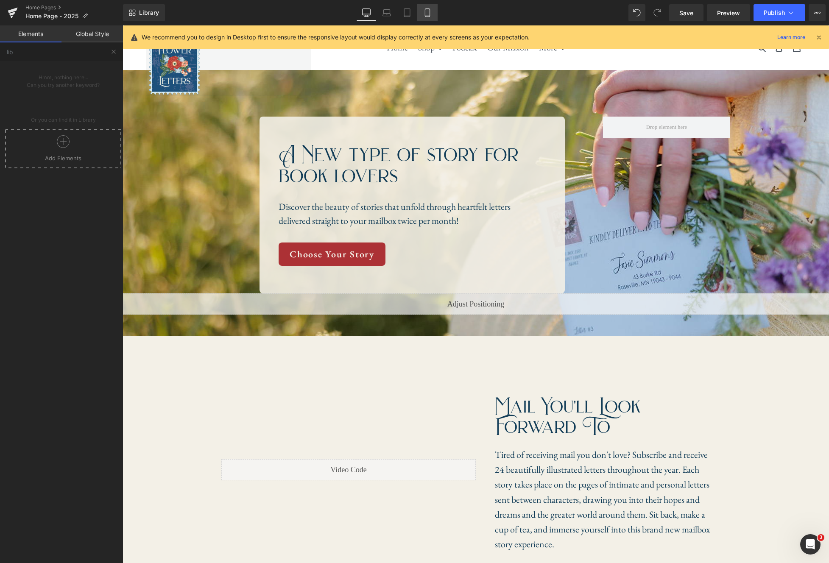
click at [426, 16] on icon at bounding box center [427, 12] width 8 height 8
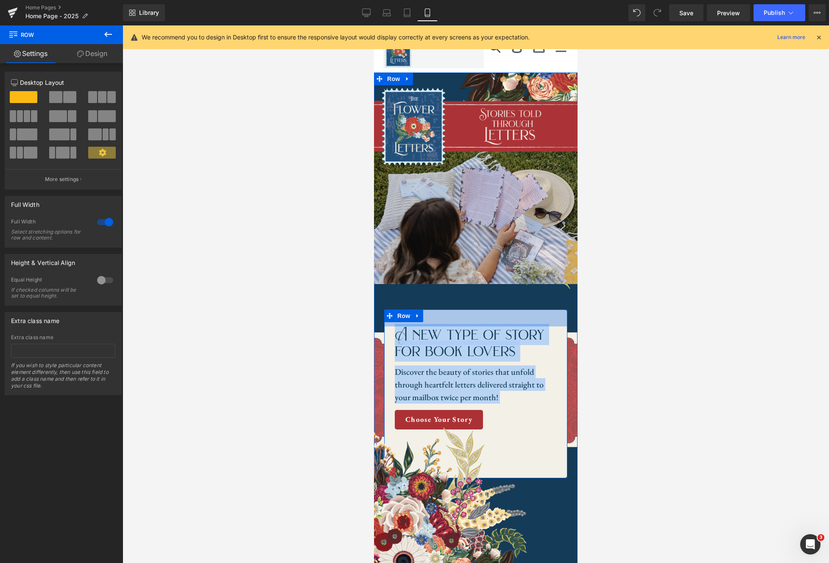
drag, startPoint x: 383, startPoint y: 316, endPoint x: 409, endPoint y: 323, distance: 26.7
click at [409, 323] on div "Image Image A new type of story for book lovers Heading Discover the beauty of …" at bounding box center [476, 331] width 204 height 489
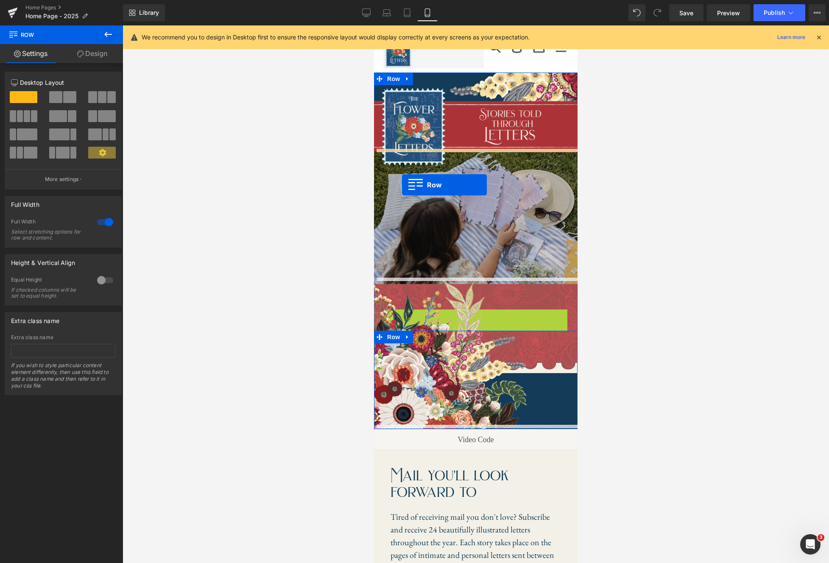
drag, startPoint x: 389, startPoint y: 318, endPoint x: 403, endPoint y: 184, distance: 133.9
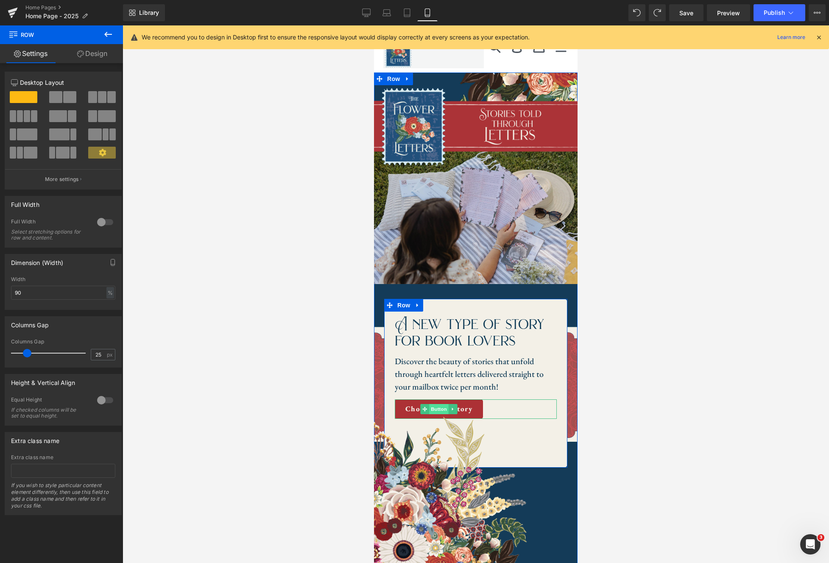
click at [436, 409] on span "Button" at bounding box center [439, 409] width 20 height 10
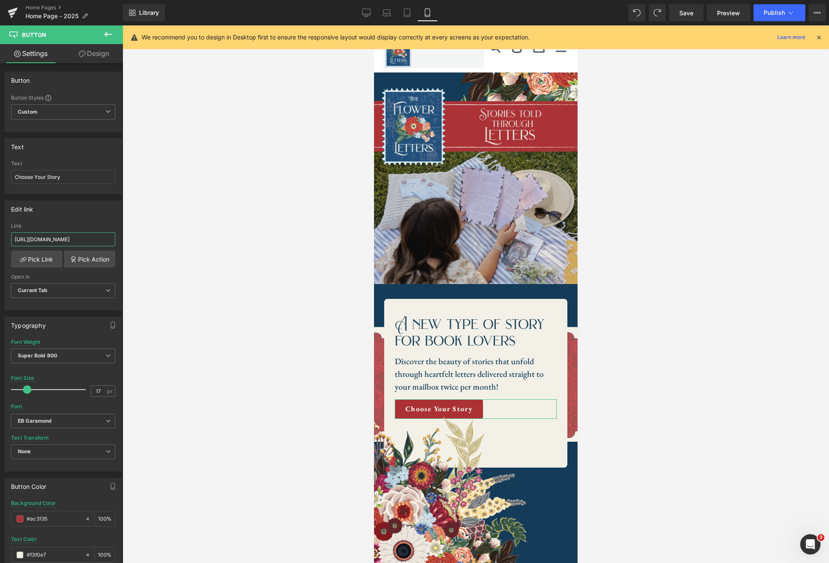
scroll to position [0, 42]
drag, startPoint x: 49, startPoint y: 236, endPoint x: 130, endPoint y: 237, distance: 81.0
click at [130, 237] on div "Button You are previewing how the will restyle your page. You can not edit Elem…" at bounding box center [414, 289] width 829 height 578
click at [99, 236] on input "https://theflowerletters.com/collections/all-letter-stories" at bounding box center [63, 239] width 104 height 14
